Goal: Task Accomplishment & Management: Complete application form

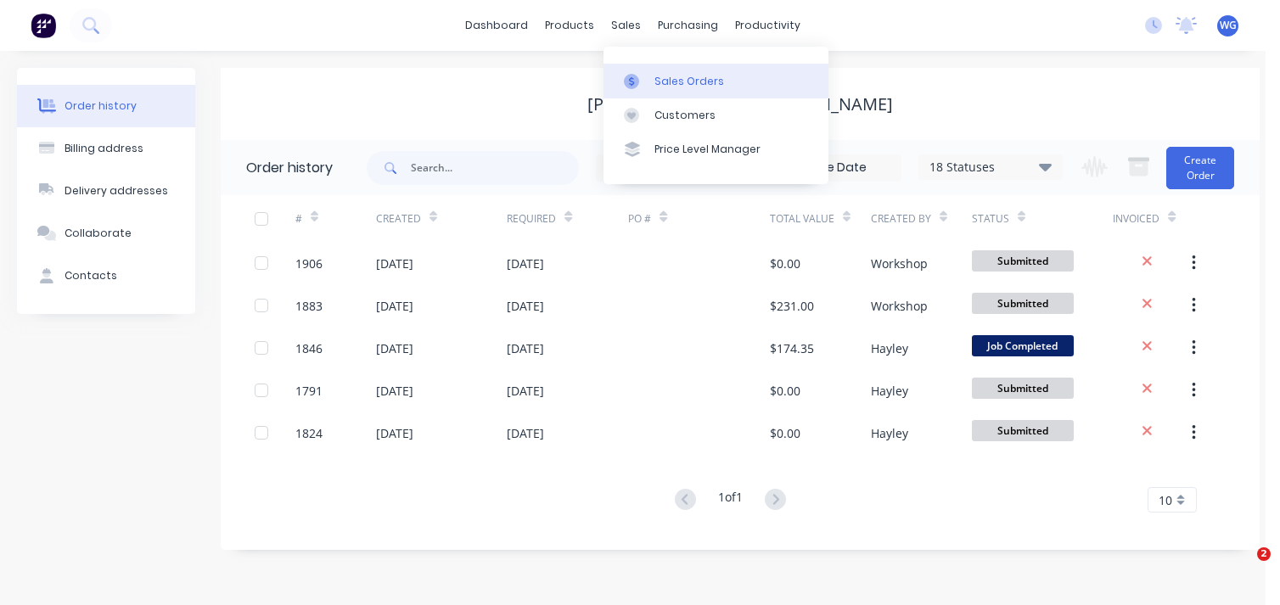
drag, startPoint x: 0, startPoint y: 0, endPoint x: 665, endPoint y: 82, distance: 669.8
click at [665, 82] on div "Sales Orders" at bounding box center [690, 81] width 70 height 15
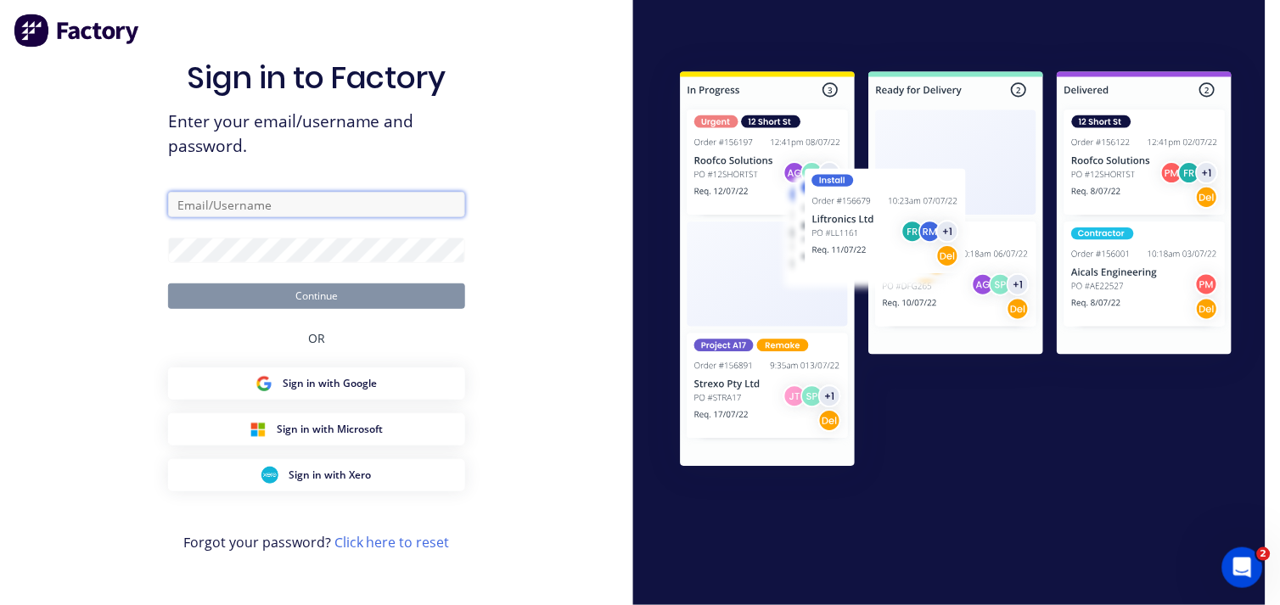
type input "accounts@gdiengineering.com.au"
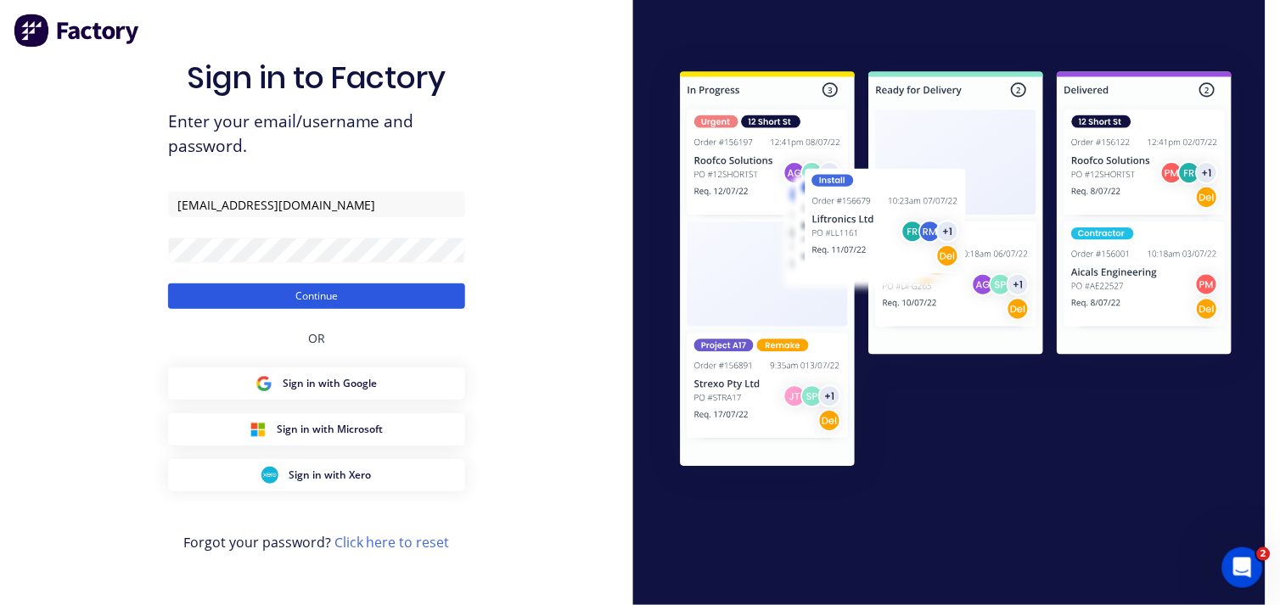
click at [368, 304] on button "Continue" at bounding box center [316, 296] width 297 height 25
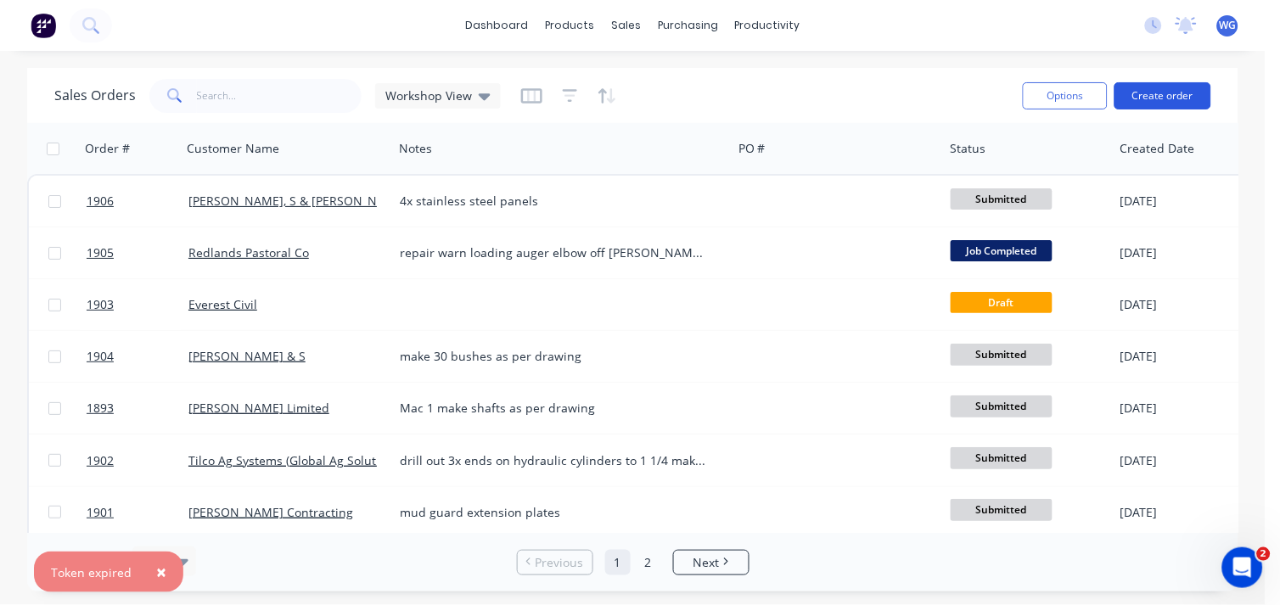
click at [1144, 96] on button "Create order" at bounding box center [1163, 95] width 97 height 27
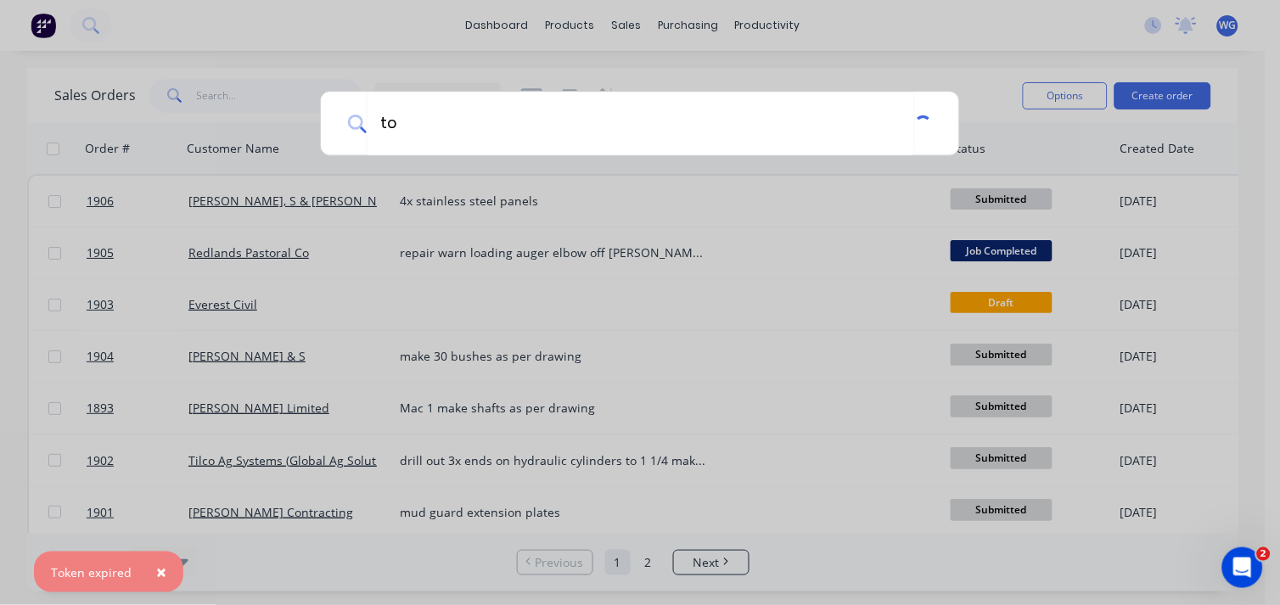
type input "t"
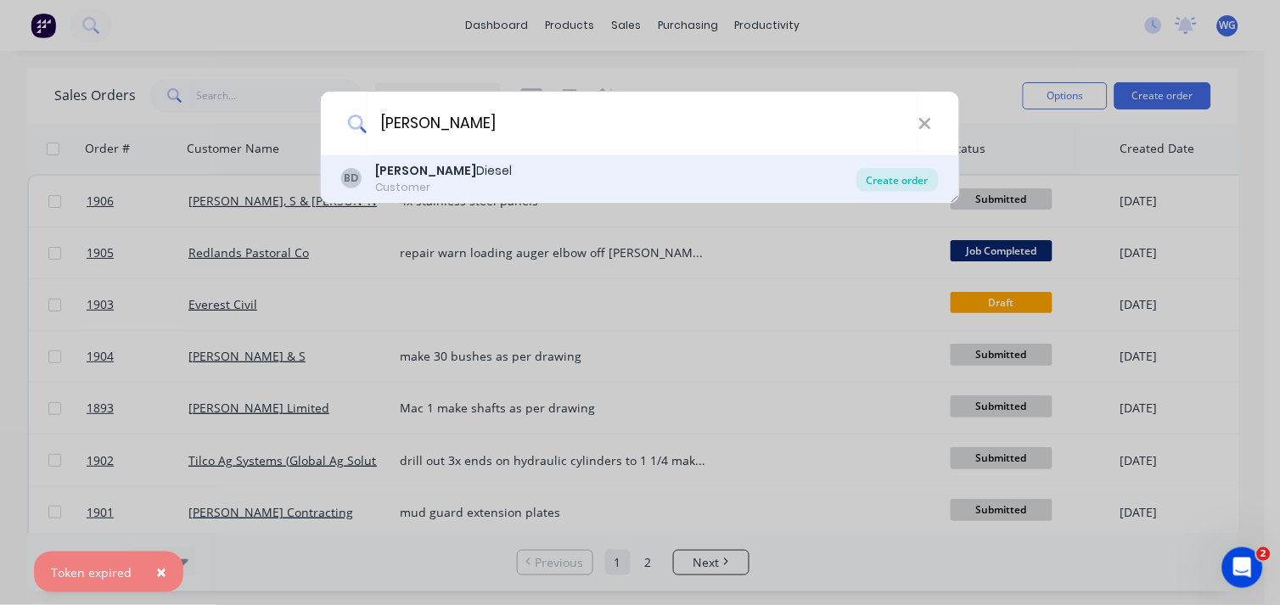
type input "bryant"
click at [917, 176] on div "Create order" at bounding box center [898, 180] width 82 height 24
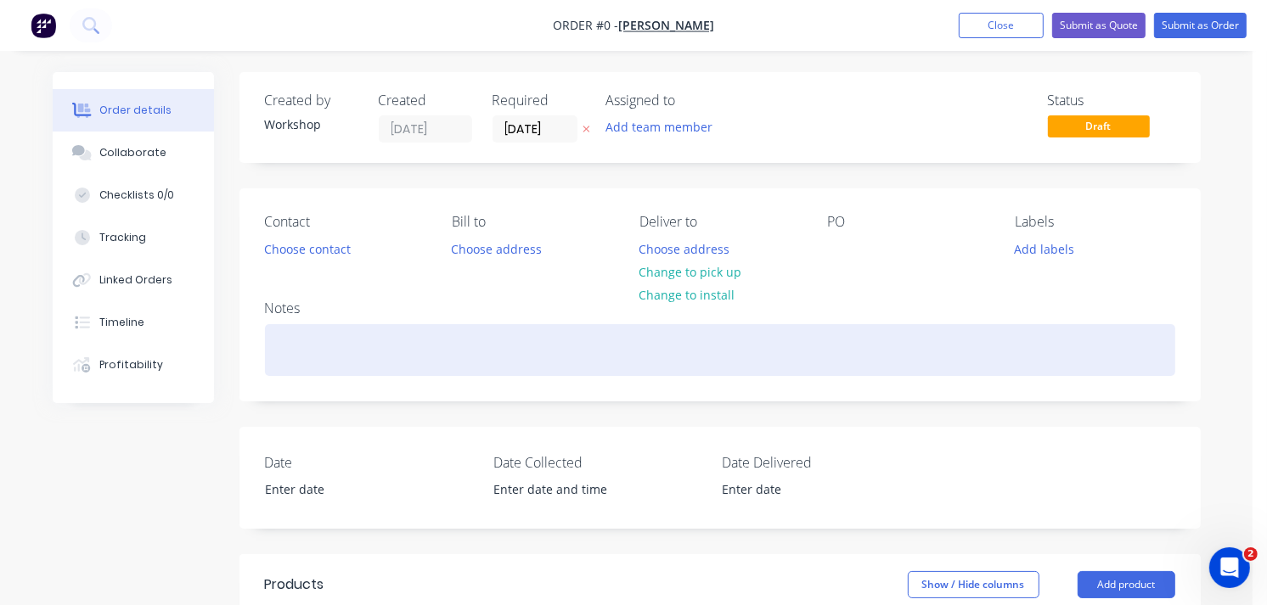
click at [292, 351] on div at bounding box center [720, 350] width 910 height 52
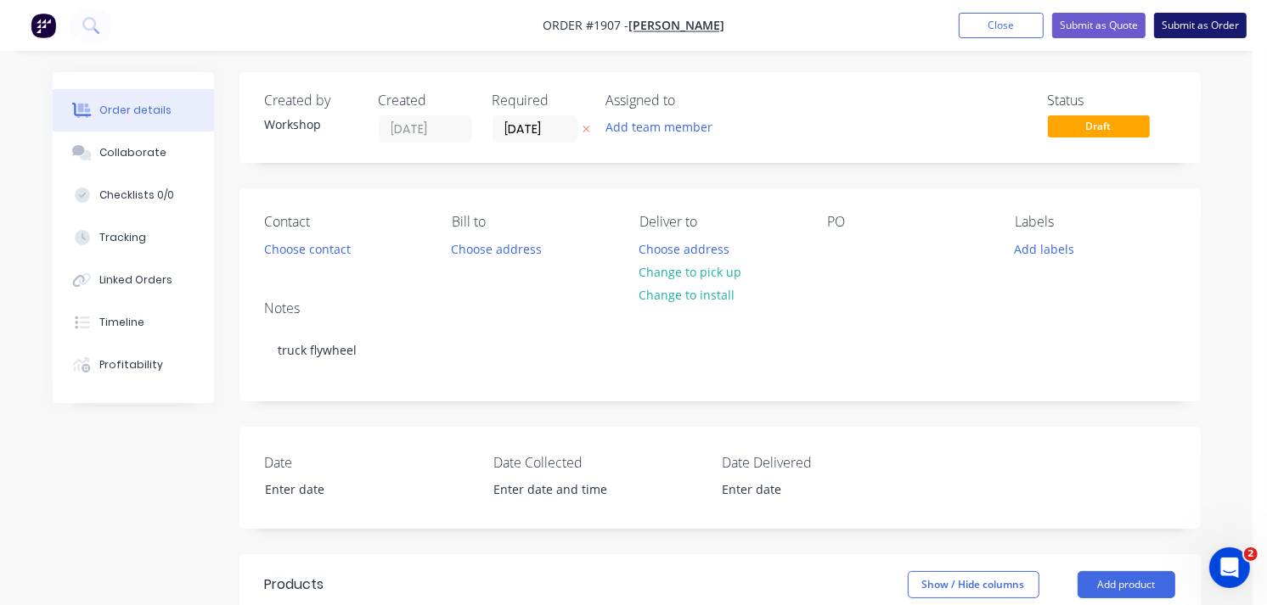
click at [1184, 15] on button "Submit as Order" at bounding box center [1200, 25] width 93 height 25
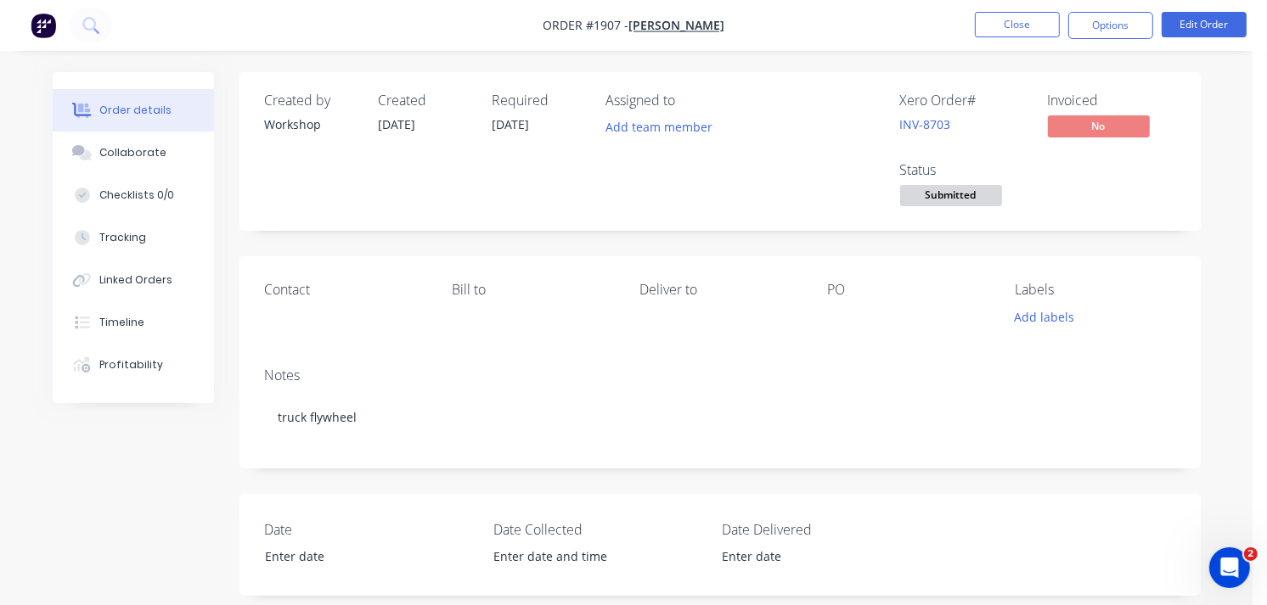
click at [918, 195] on span "Submitted" at bounding box center [951, 195] width 102 height 21
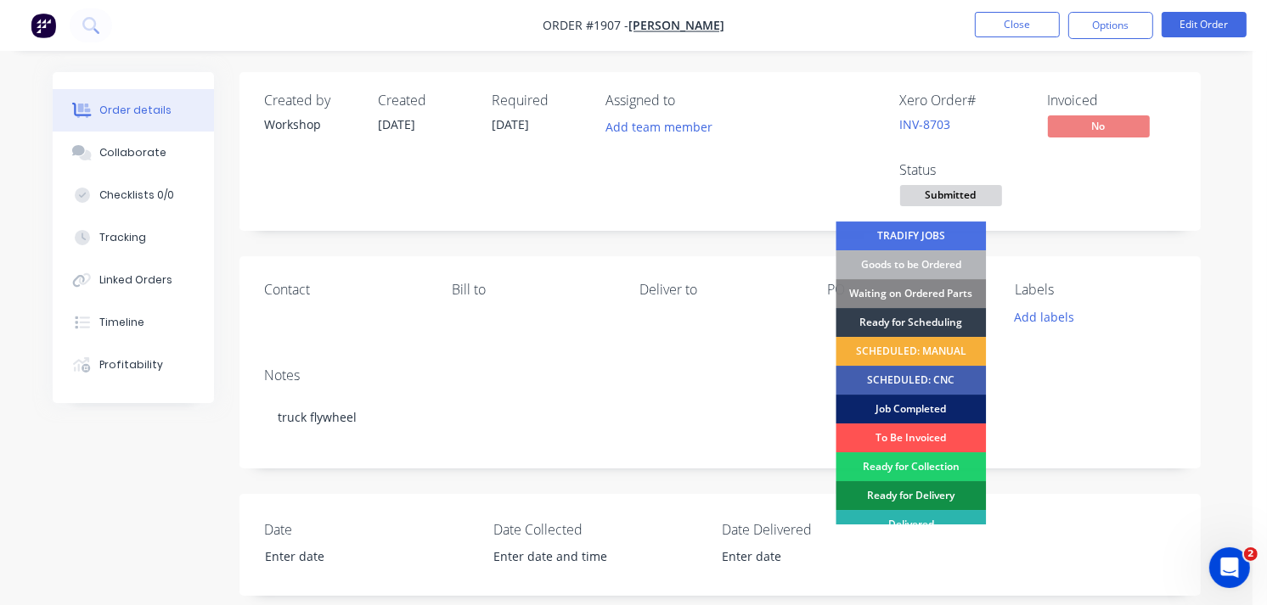
click at [895, 402] on div "Job Completed" at bounding box center [910, 409] width 150 height 29
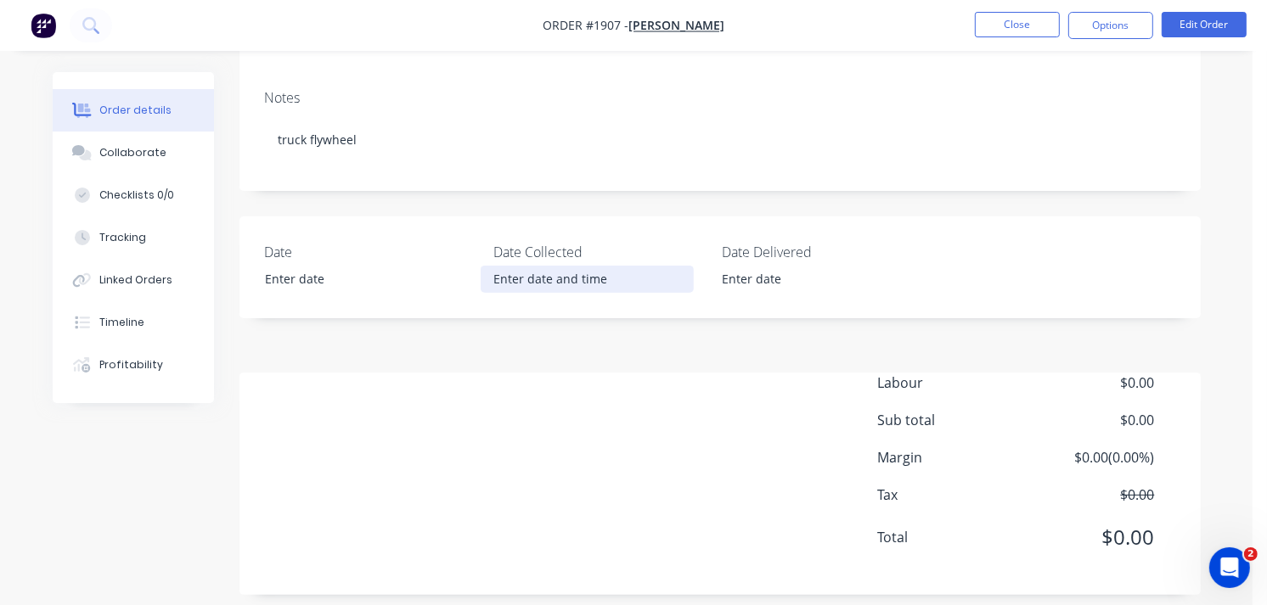
scroll to position [295, 0]
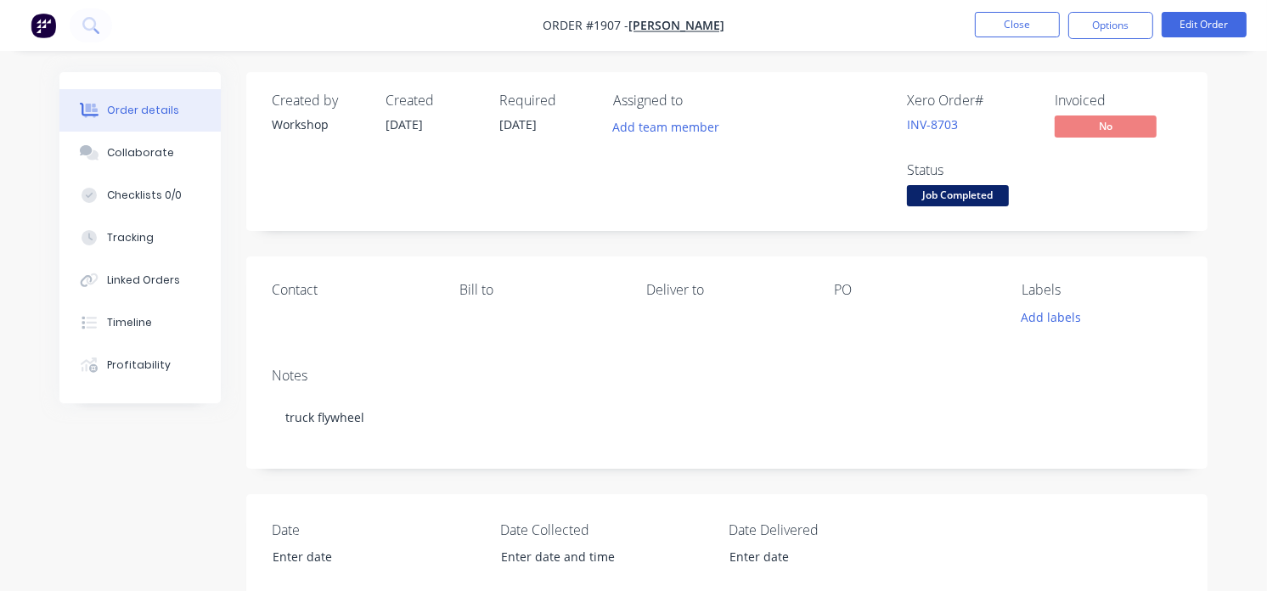
click at [47, 29] on img "button" at bounding box center [43, 25] width 25 height 25
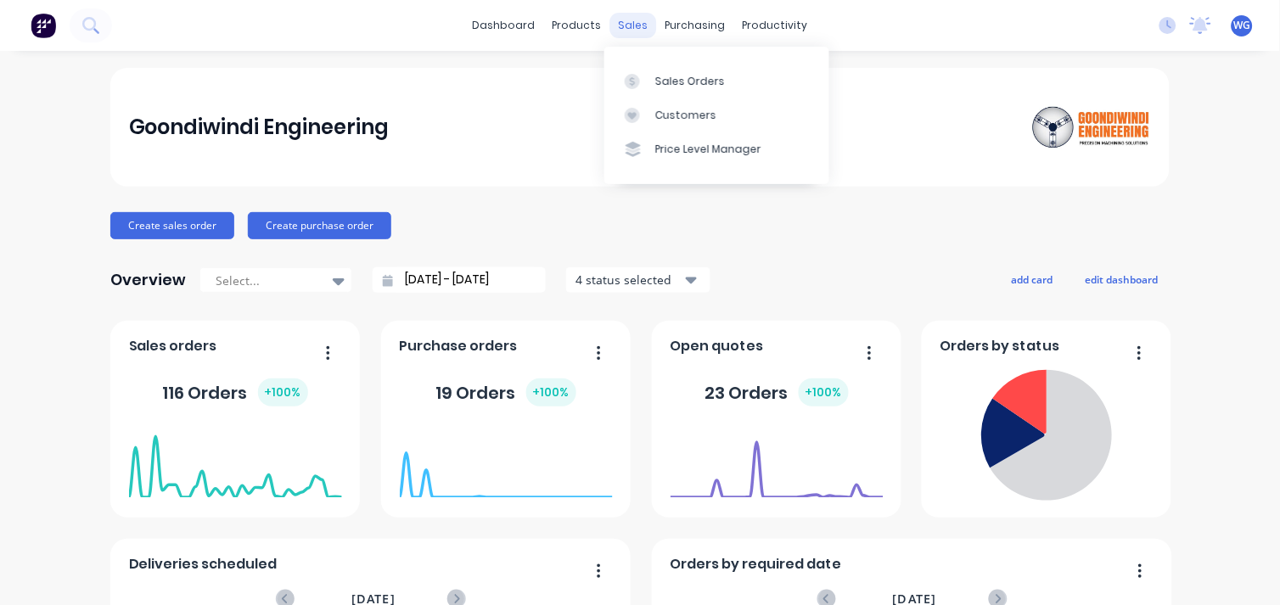
click at [620, 28] on div "sales" at bounding box center [633, 25] width 47 height 25
click at [658, 79] on div "Sales Orders" at bounding box center [690, 81] width 70 height 15
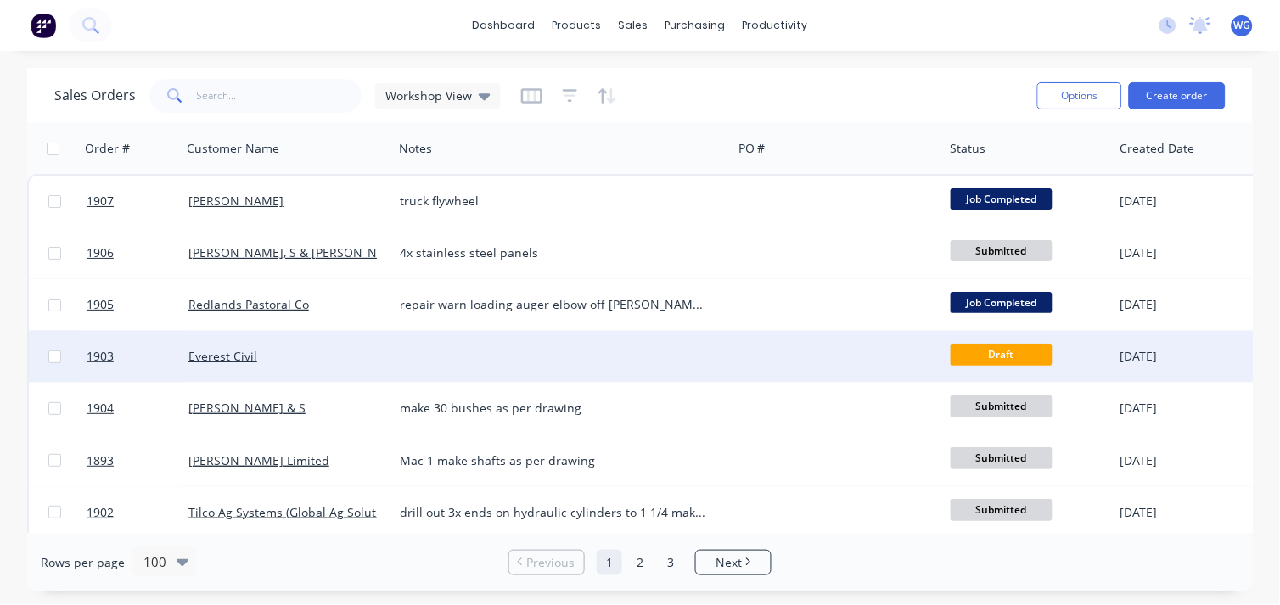
click at [300, 365] on div "Everest Civil" at bounding box center [287, 356] width 211 height 51
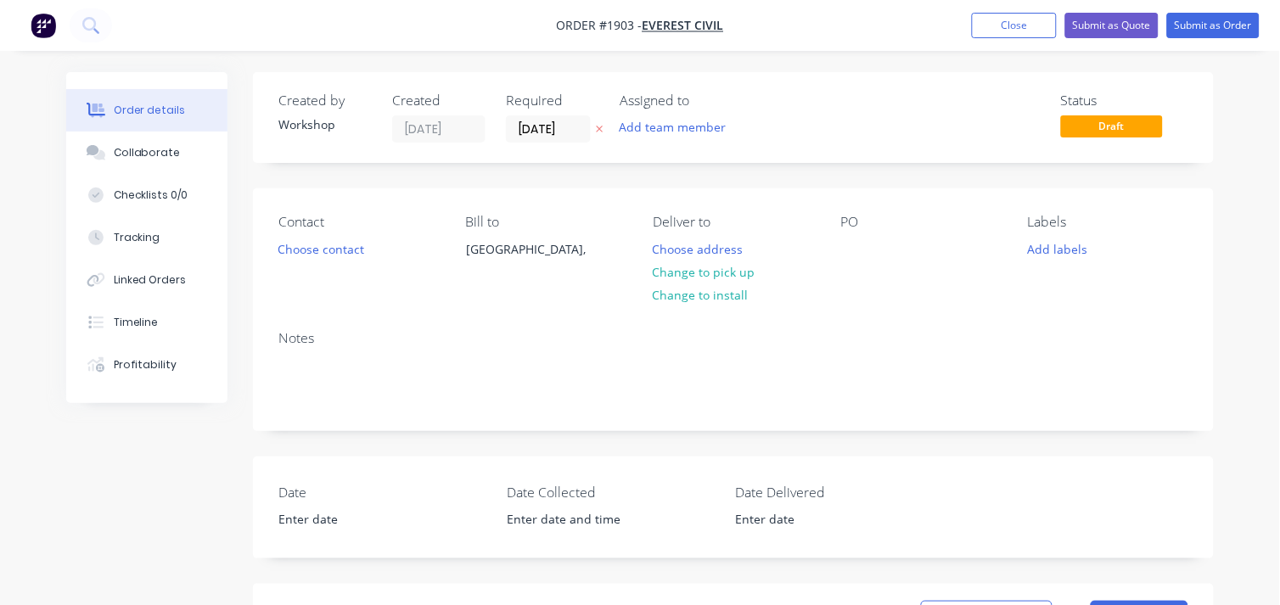
type input "$105.00"
type input "33.33"
type input "$140.00"
type input "$490.00"
type input "$105.00"
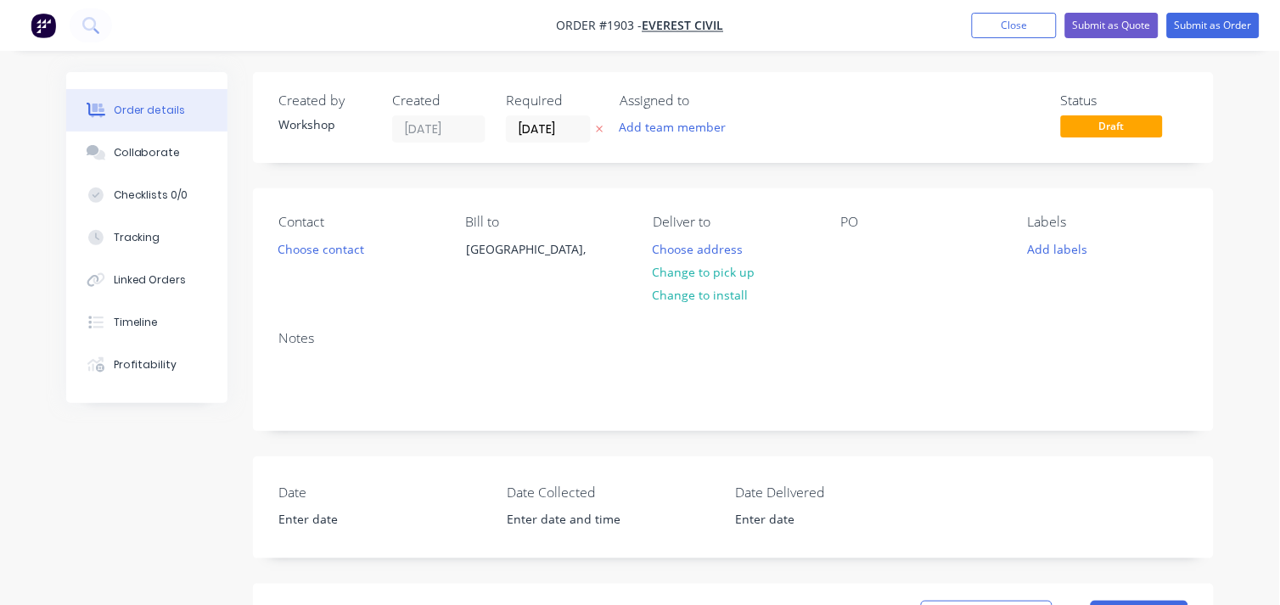
type input "33.33"
type input "$140.00"
type input "$420.00"
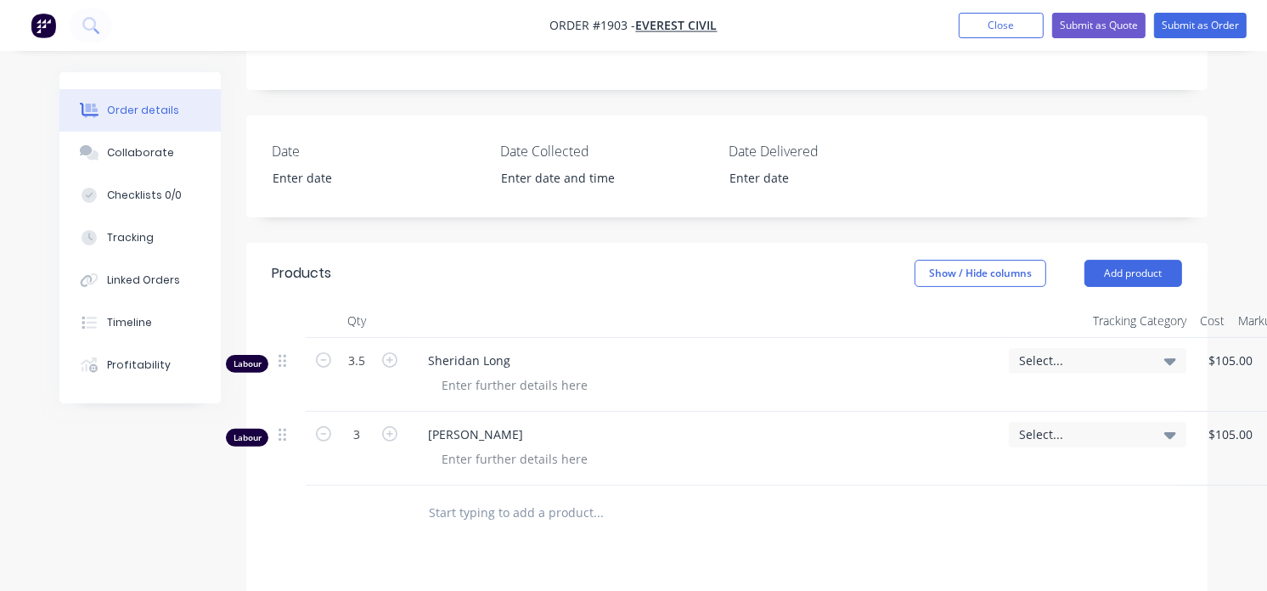
scroll to position [377, 0]
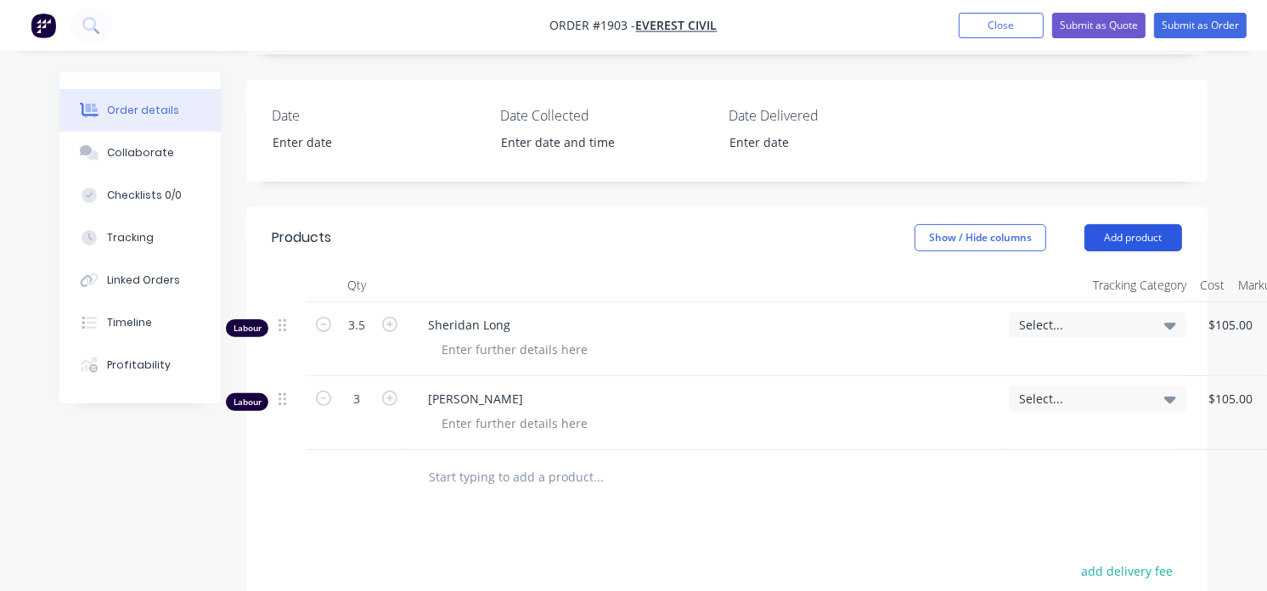
click at [1118, 241] on button "Add product" at bounding box center [1133, 237] width 98 height 27
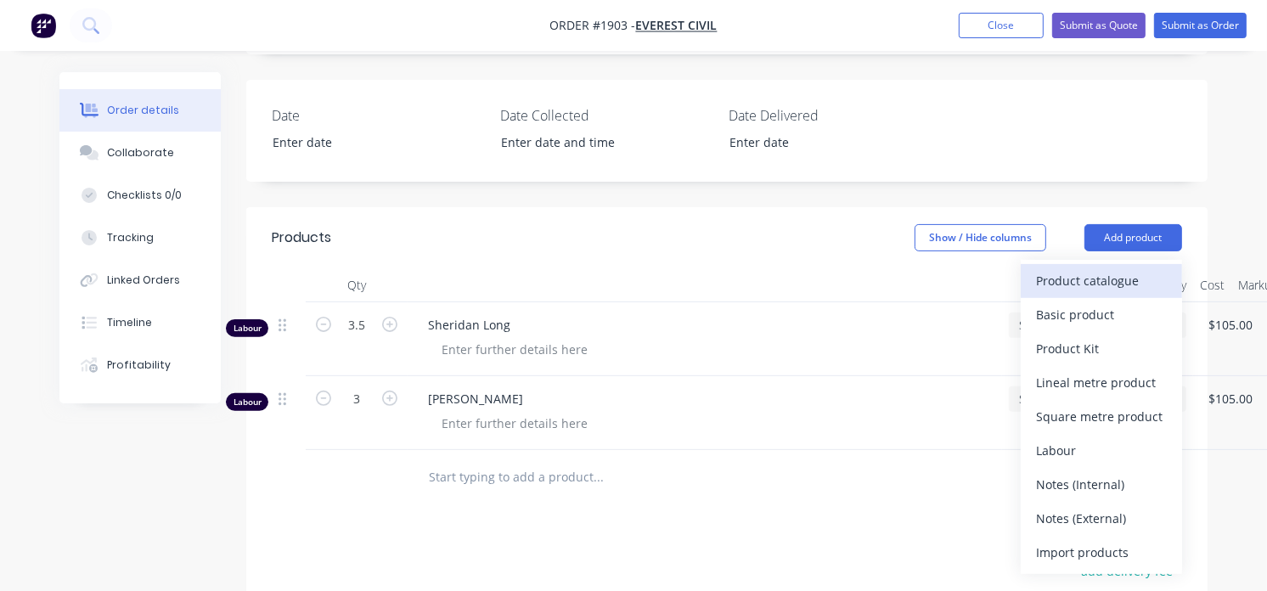
click at [1104, 282] on div "Product catalogue" at bounding box center [1101, 280] width 131 height 25
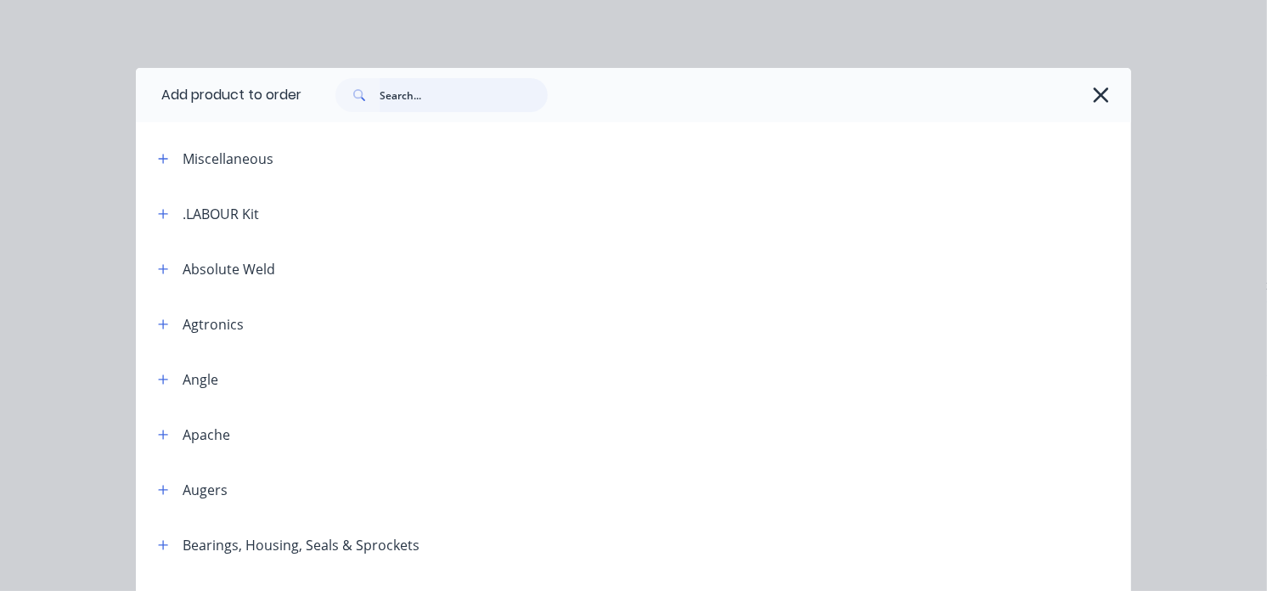
click at [430, 96] on input "text" at bounding box center [463, 95] width 168 height 34
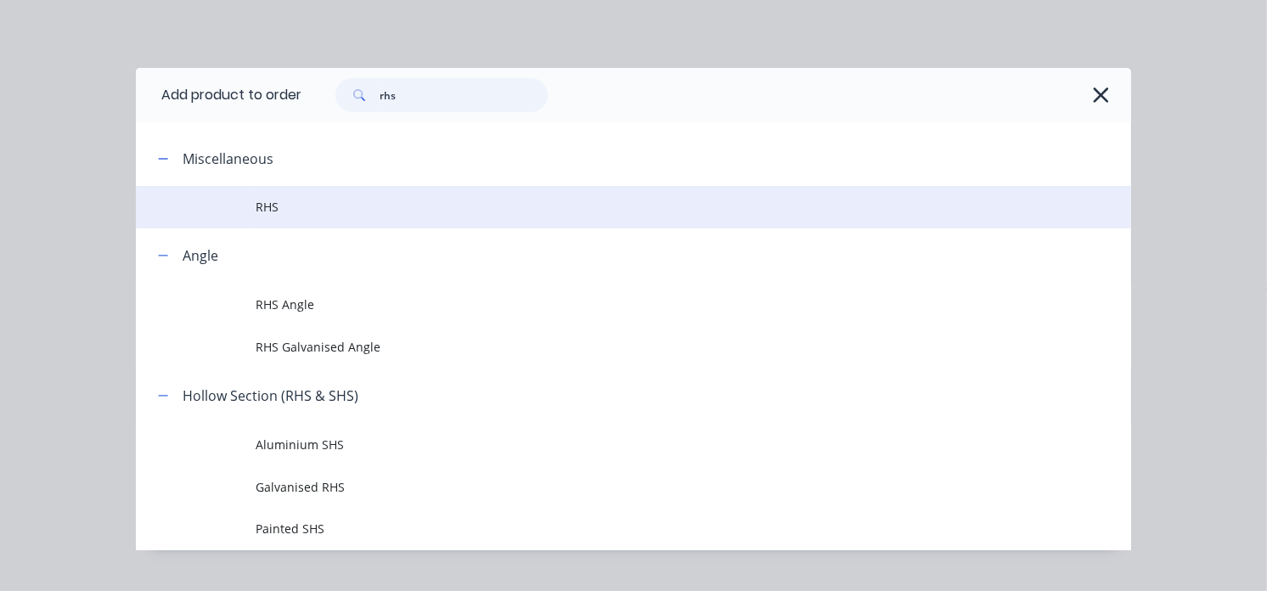
type input "rhs"
click at [289, 208] on span "RHS" at bounding box center [606, 207] width 700 height 18
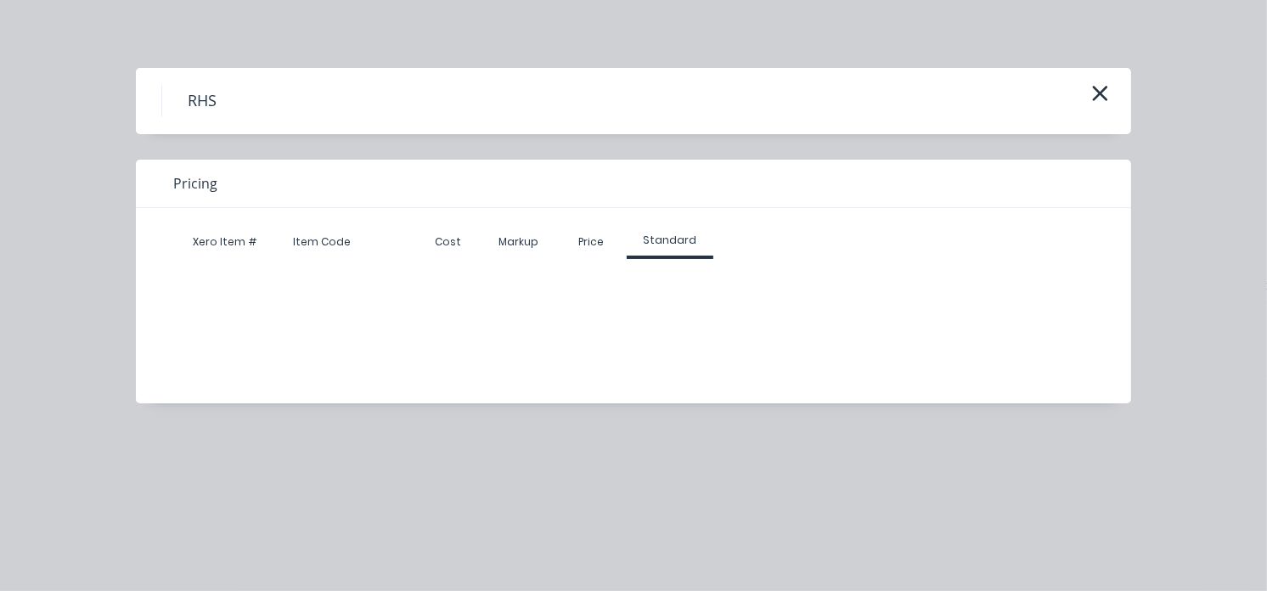
click at [435, 285] on div "Xero Item # Item Code Cost Markup Price Standard" at bounding box center [620, 293] width 969 height 170
click at [1106, 96] on icon "button" at bounding box center [1100, 93] width 18 height 24
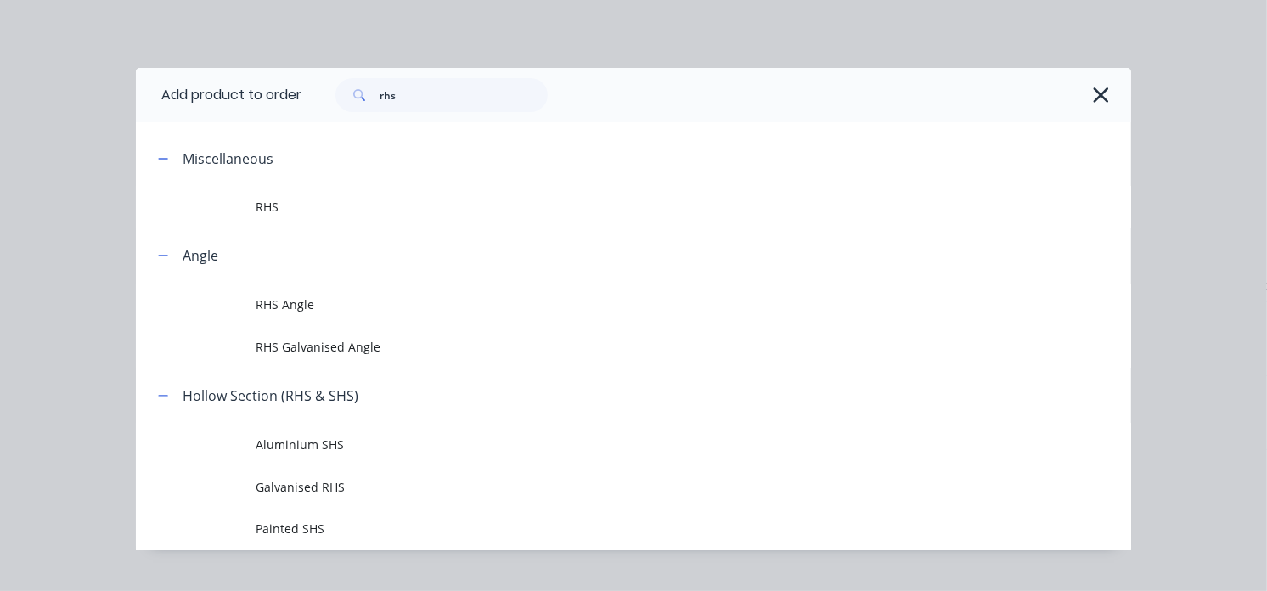
scroll to position [32, 0]
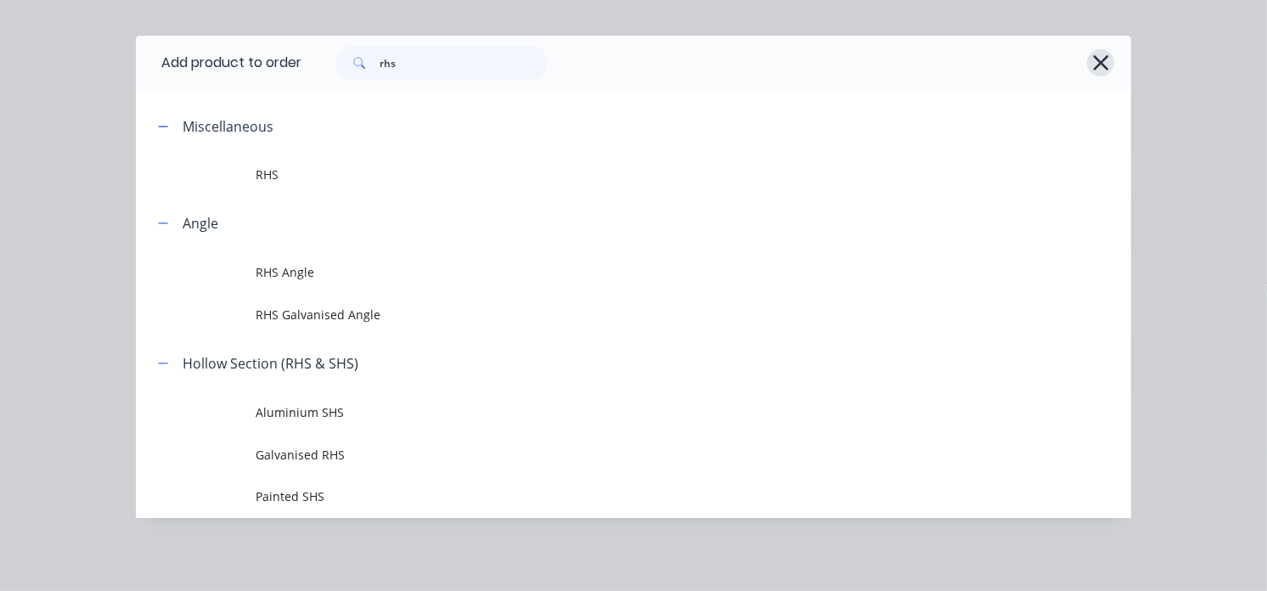
click at [1095, 59] on icon "button" at bounding box center [1100, 62] width 15 height 15
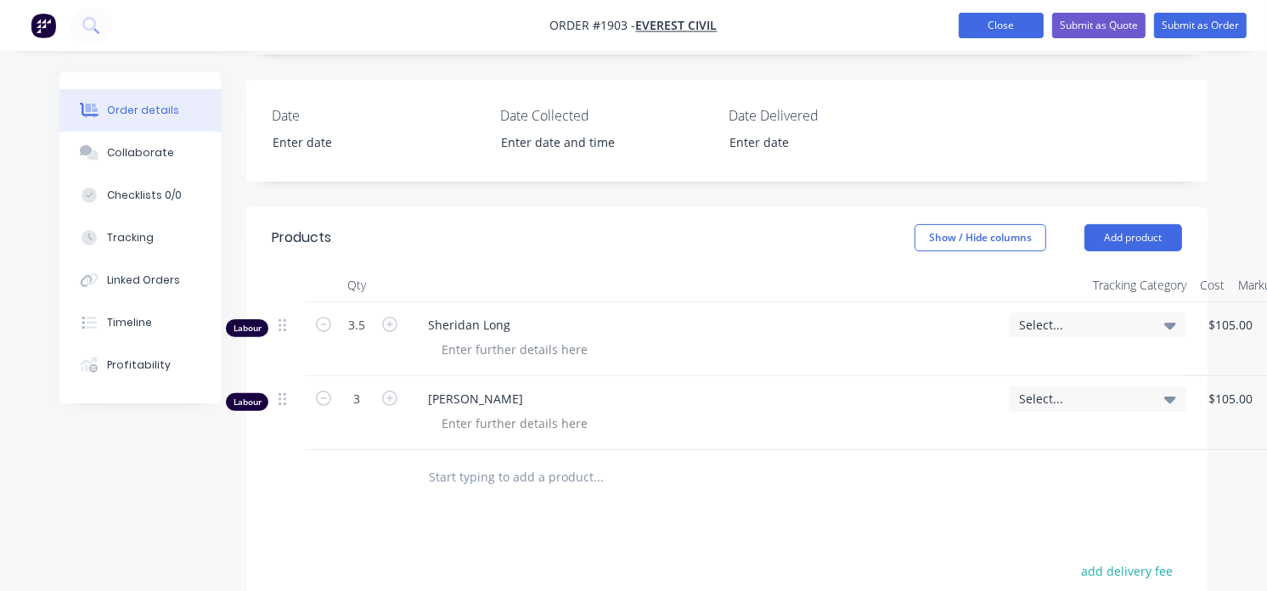
click at [994, 32] on button "Close" at bounding box center [1000, 25] width 85 height 25
